Goal: Check status: Check status

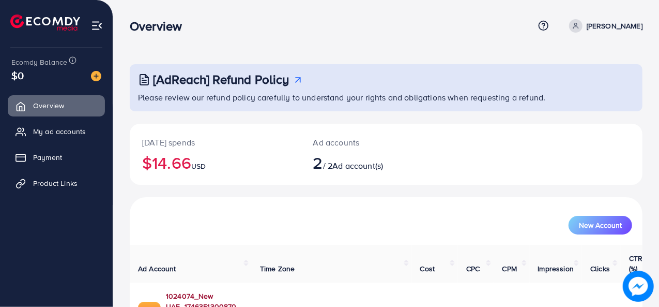
click at [239, 290] on link "1024074_New UAE_1746351300870" at bounding box center [205, 300] width 78 height 21
click at [222, 290] on link "1024074_New UAE_1746351300870" at bounding box center [205, 300] width 78 height 21
click at [211, 290] on link "1024074_New UAE_1746351300870" at bounding box center [205, 300] width 78 height 21
click at [243, 290] on link "1024074_New UAE_1746351300870" at bounding box center [205, 300] width 78 height 21
